Goal: Task Accomplishment & Management: Complete application form

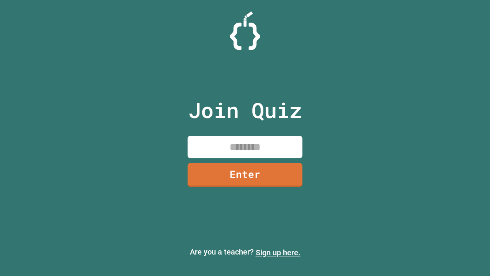
click at [278, 252] on link "Sign up here." at bounding box center [278, 252] width 45 height 9
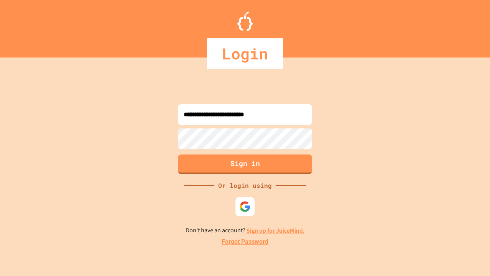
type input "**********"
